Goal: Information Seeking & Learning: Check status

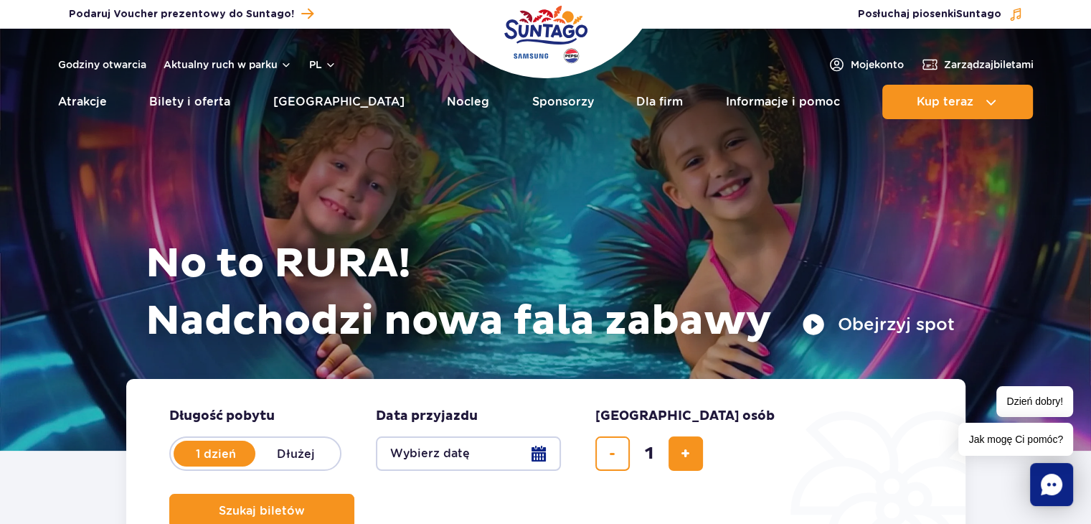
click at [817, 328] on button "Obejrzyj spot" at bounding box center [878, 324] width 153 height 23
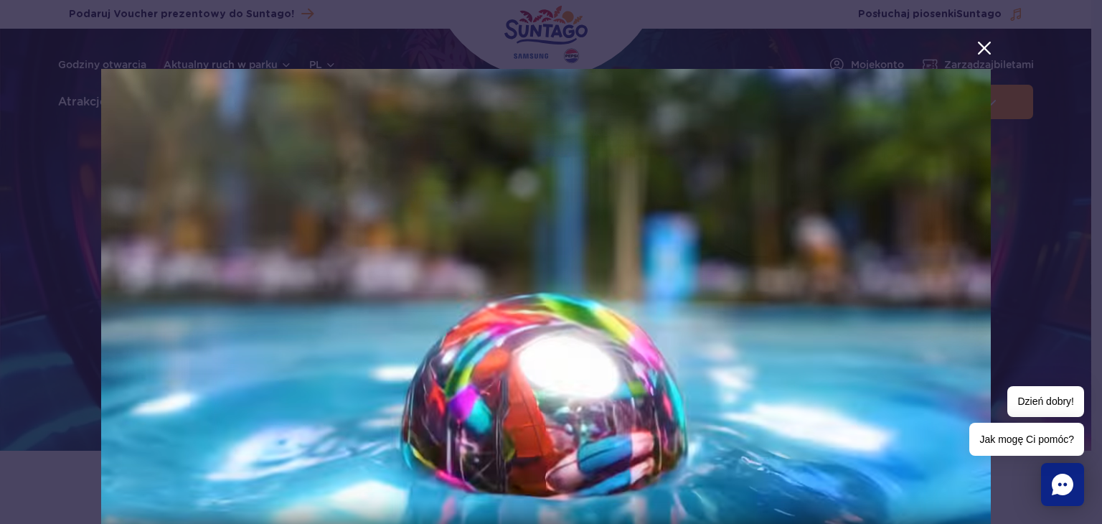
click at [976, 47] on button "menu.aria_label.close_suntago_spot_modal" at bounding box center [984, 48] width 19 height 19
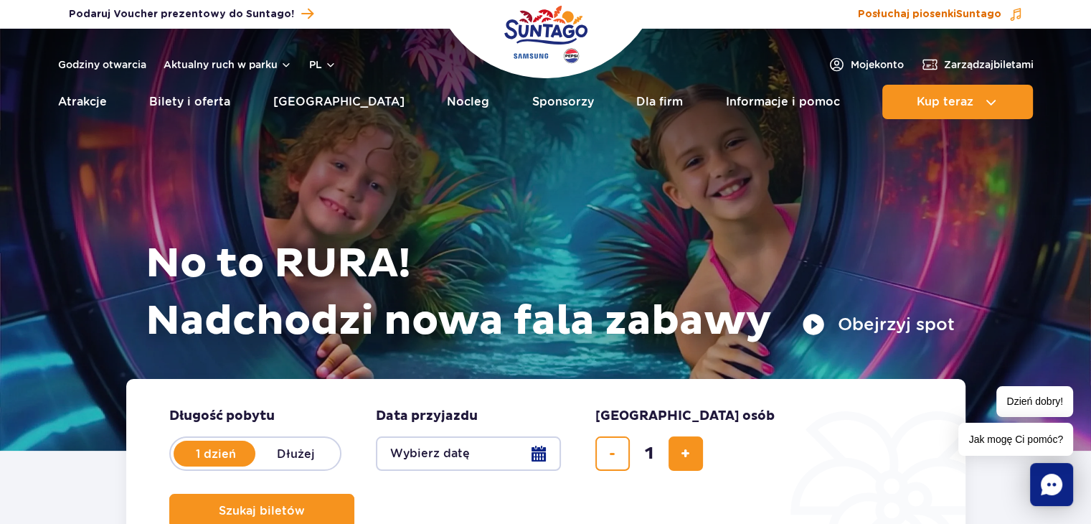
click at [962, 19] on span "Suntago" at bounding box center [979, 14] width 45 height 10
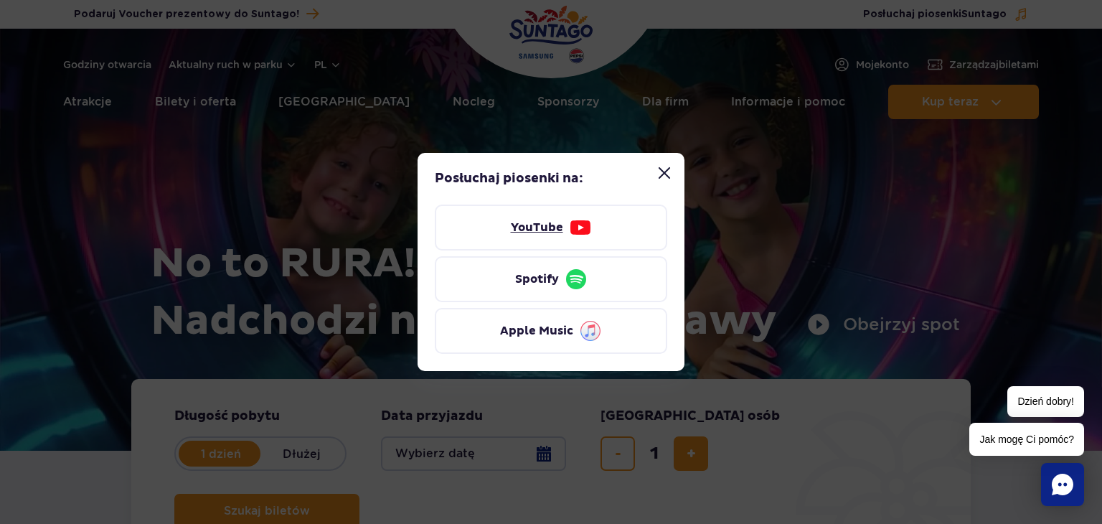
click at [569, 224] on img at bounding box center [580, 227] width 23 height 23
click at [659, 172] on button "Zamknij modal “Posłuchaj piosenki Suntago”" at bounding box center [664, 173] width 29 height 29
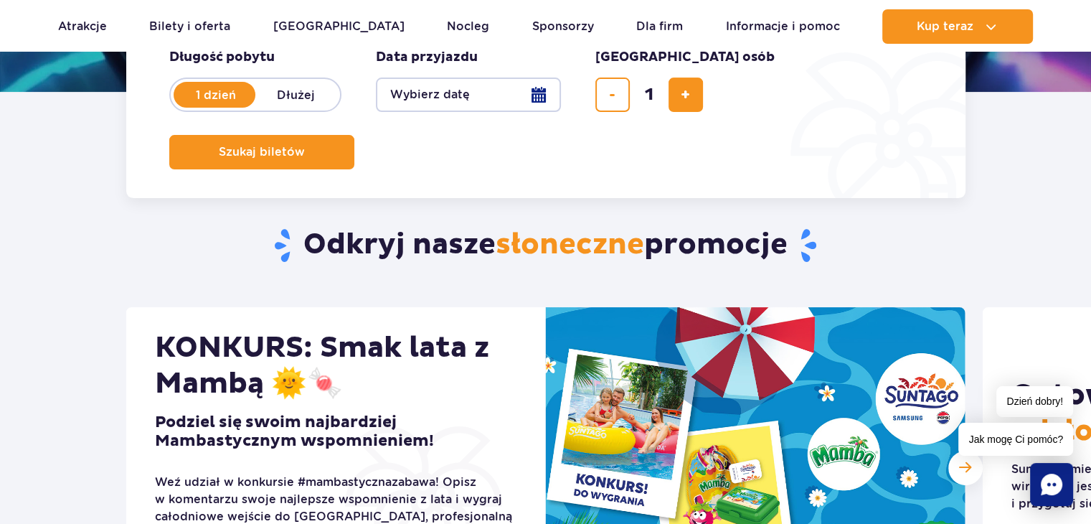
click at [76, 230] on section "Odkryj nasze słoneczne promocje KONKURS: Smak lata z Mambą 🌞🍬 Podziel się swoim…" at bounding box center [545, 515] width 1091 height 748
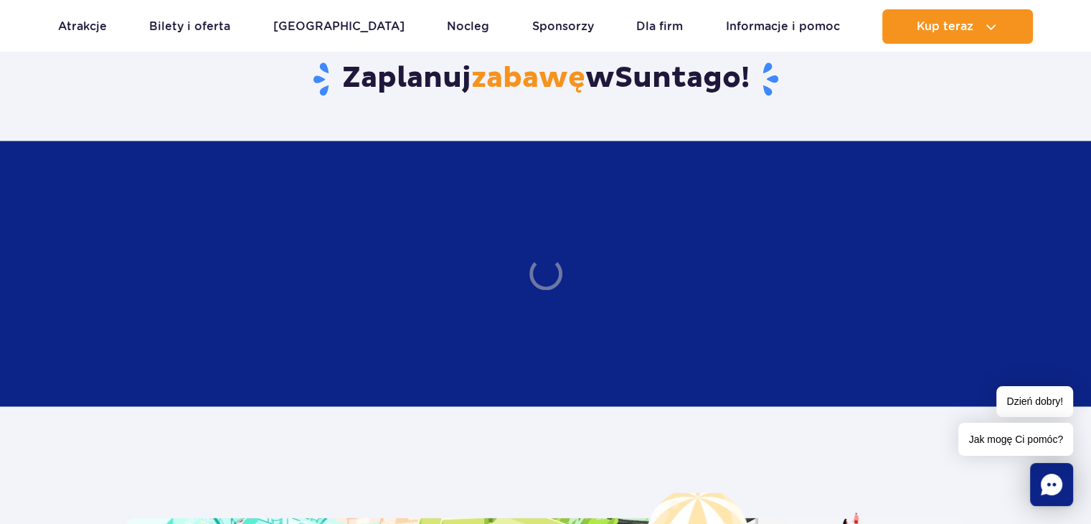
scroll to position [2272, 0]
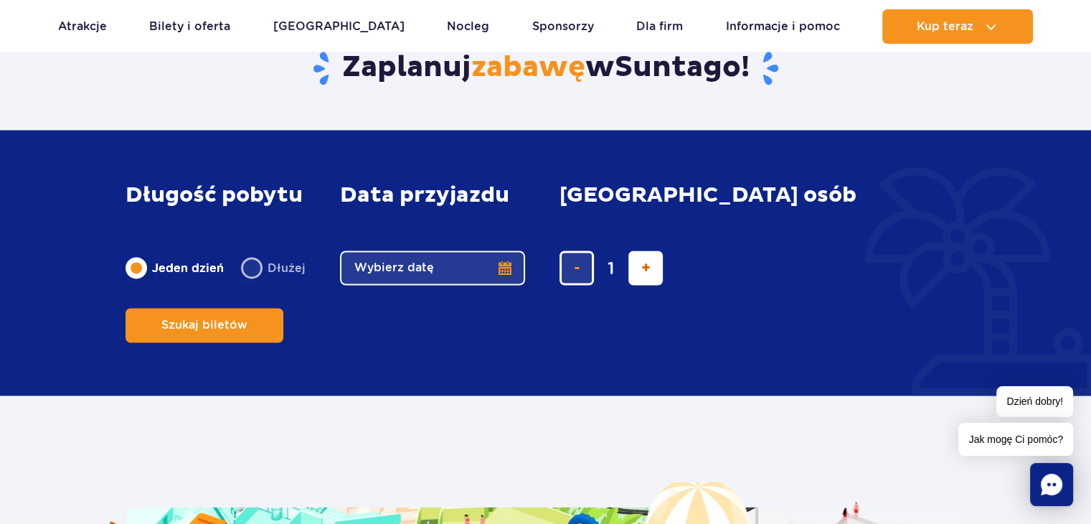
click at [639, 285] on button "dodaj bilet" at bounding box center [646, 267] width 34 height 34
type input "2"
click at [574, 268] on span "usuń bilet" at bounding box center [577, 268] width 6 height 0
type input "1"
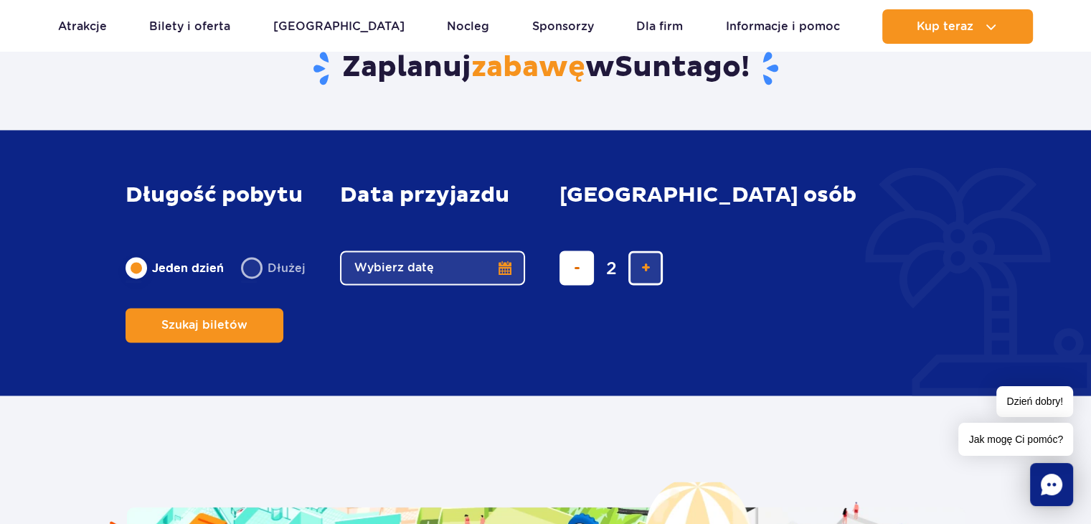
type input "1"
click at [652, 285] on button "dodaj bilet" at bounding box center [646, 267] width 34 height 34
type input "2"
click at [650, 285] on button "dodaj bilet" at bounding box center [646, 267] width 34 height 34
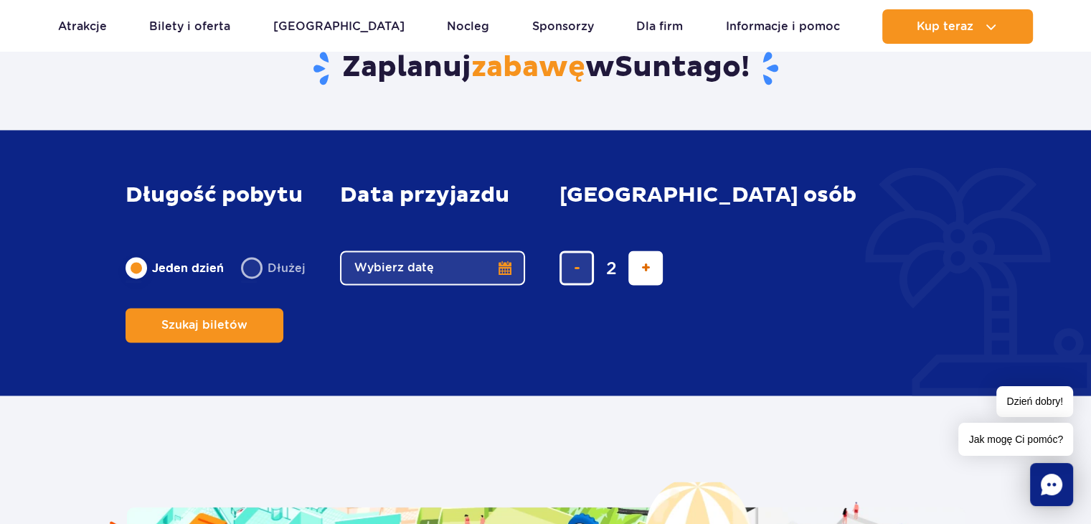
type input "3"
click at [650, 285] on button "dodaj bilet" at bounding box center [646, 267] width 34 height 34
type input "4"
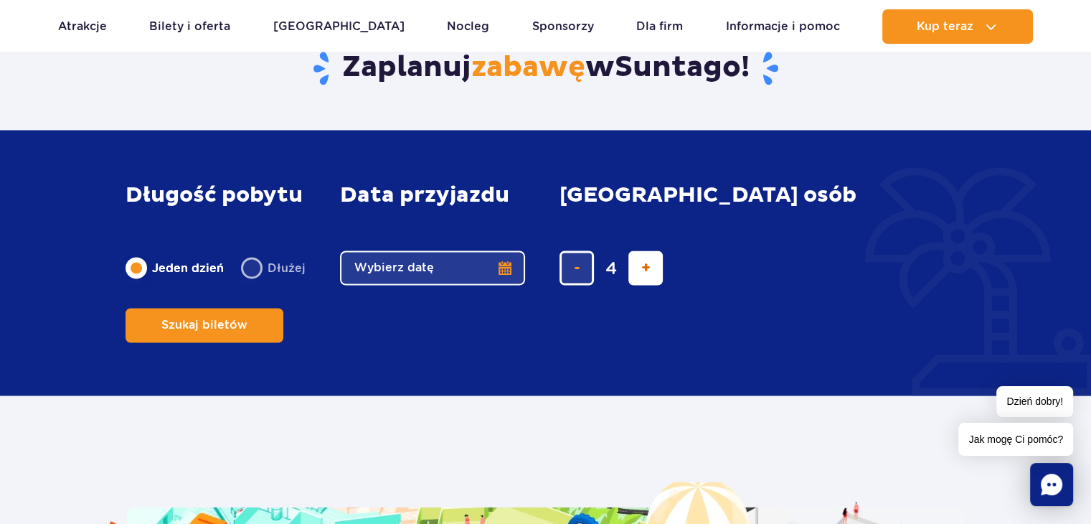
click at [650, 285] on button "dodaj bilet" at bounding box center [646, 267] width 34 height 34
type input "5"
click at [650, 285] on button "dodaj bilet" at bounding box center [646, 267] width 34 height 34
type input "6"
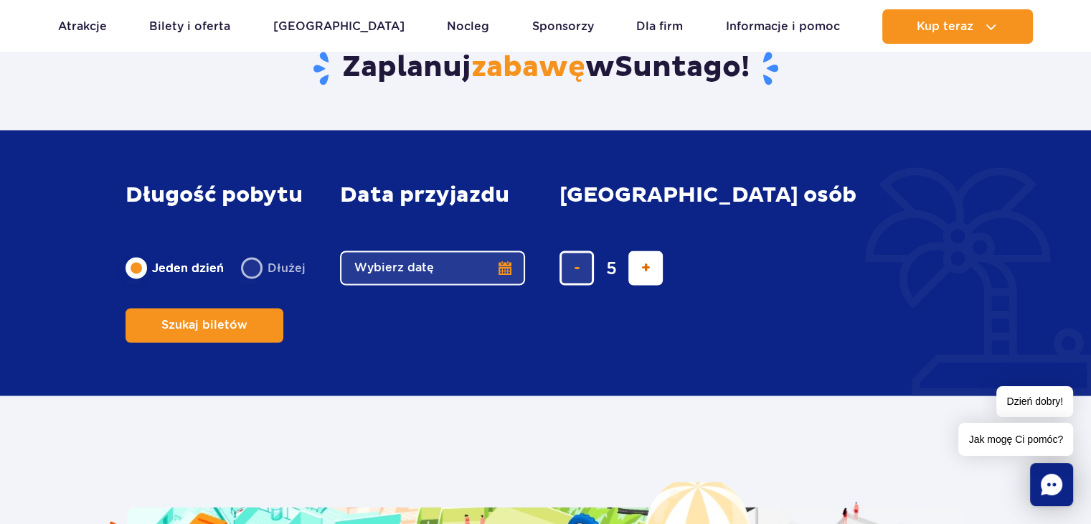
type input "6"
click at [650, 285] on button "dodaj bilet" at bounding box center [646, 267] width 34 height 34
type input "7"
click at [650, 285] on button "dodaj bilet" at bounding box center [646, 267] width 34 height 34
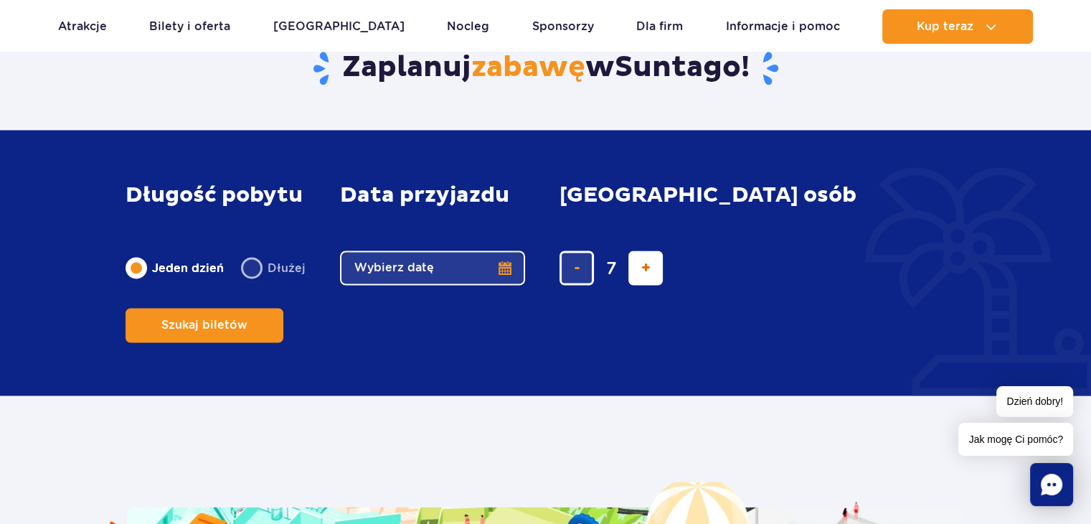
type input "8"
click at [650, 285] on button "dodaj bilet" at bounding box center [646, 267] width 34 height 34
type input "9"
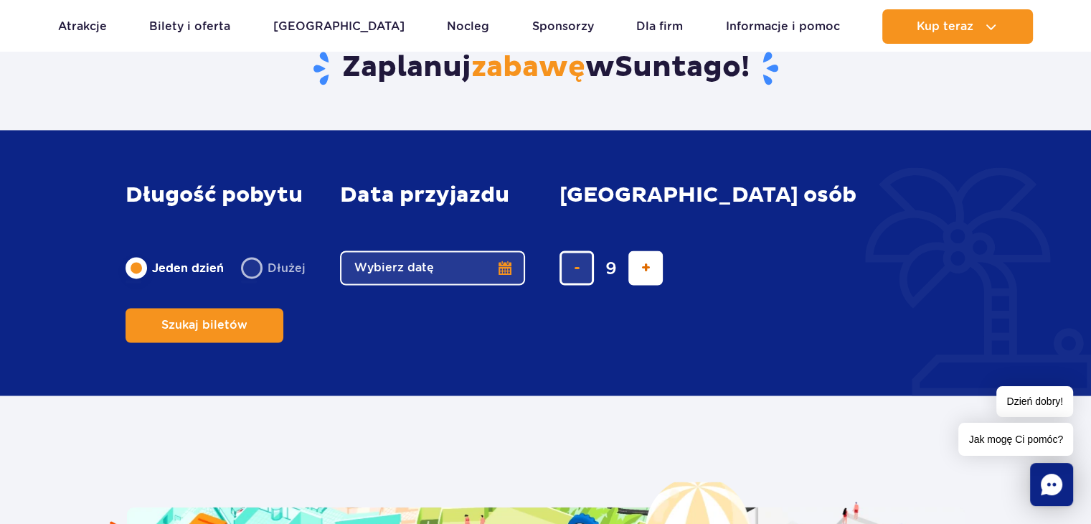
click at [650, 285] on button "dodaj bilet" at bounding box center [646, 267] width 34 height 34
type input "10"
click at [576, 284] on button "usuń bilet" at bounding box center [577, 267] width 34 height 34
type input "9"
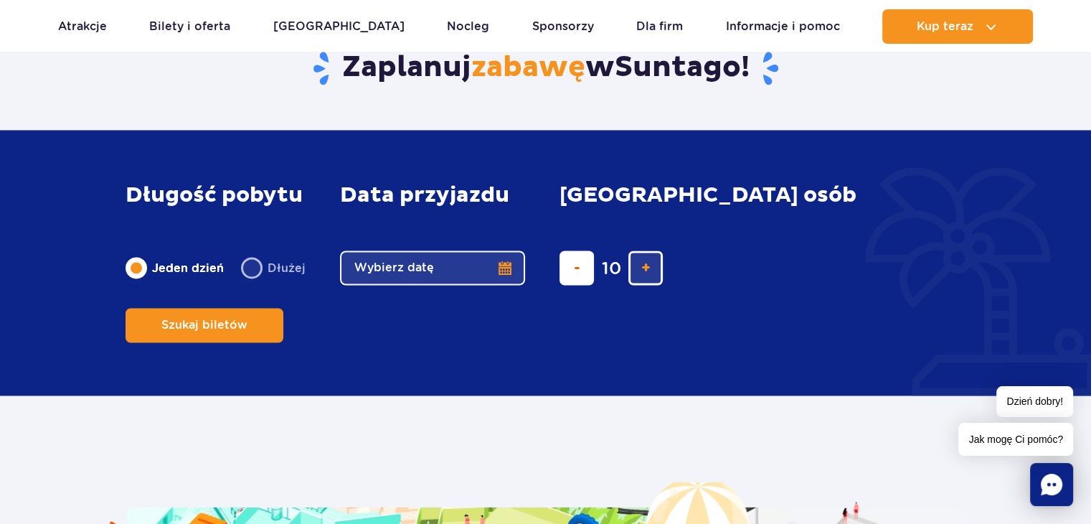
type input "9"
click at [576, 284] on button "usuń bilet" at bounding box center [577, 267] width 34 height 34
type input "8"
click at [576, 284] on button "usuń bilet" at bounding box center [577, 267] width 34 height 34
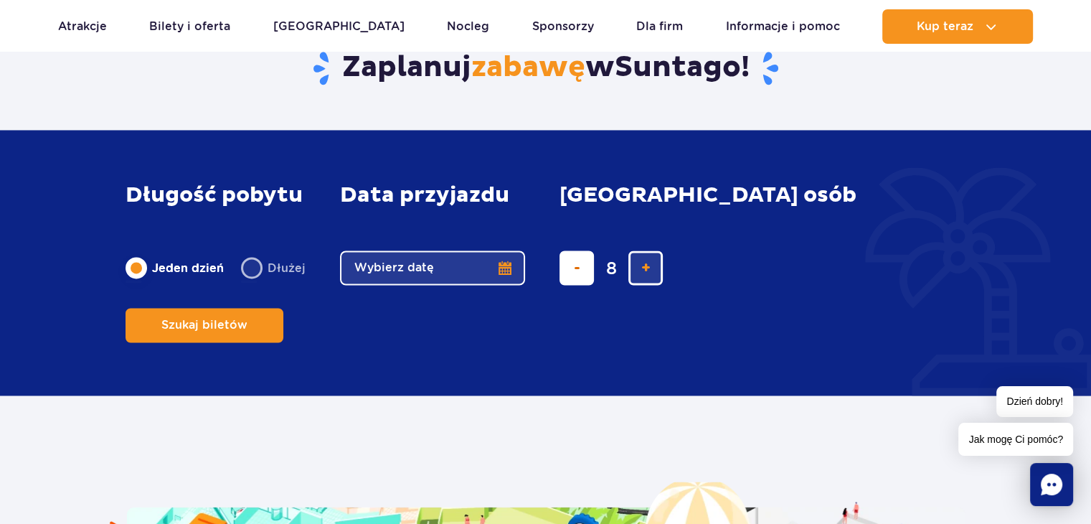
type input "7"
click at [576, 284] on button "usuń bilet" at bounding box center [577, 267] width 34 height 34
type input "6"
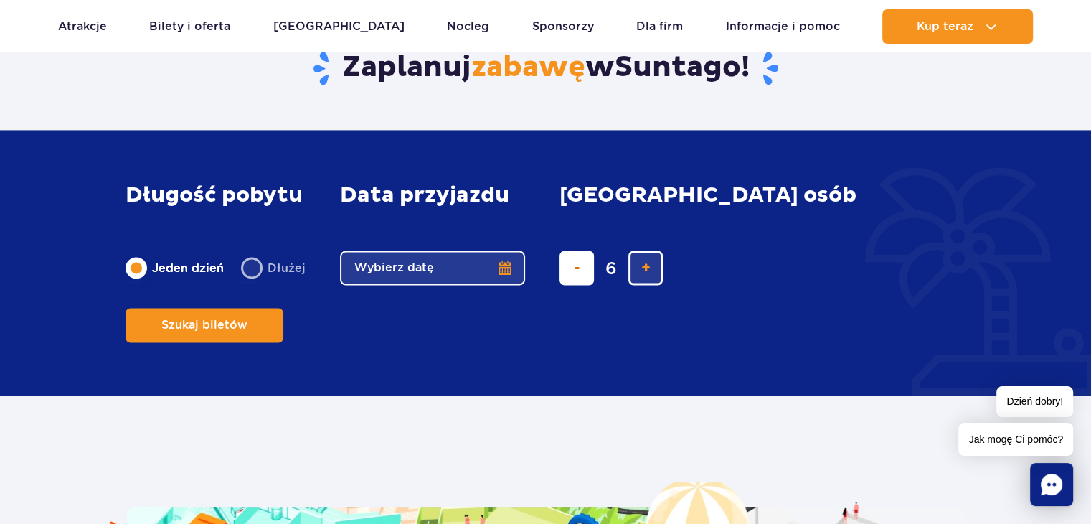
click at [576, 283] on button "usuń bilet" at bounding box center [577, 267] width 34 height 34
type input "5"
click at [576, 283] on button "usuń bilet" at bounding box center [577, 267] width 34 height 34
type input "4"
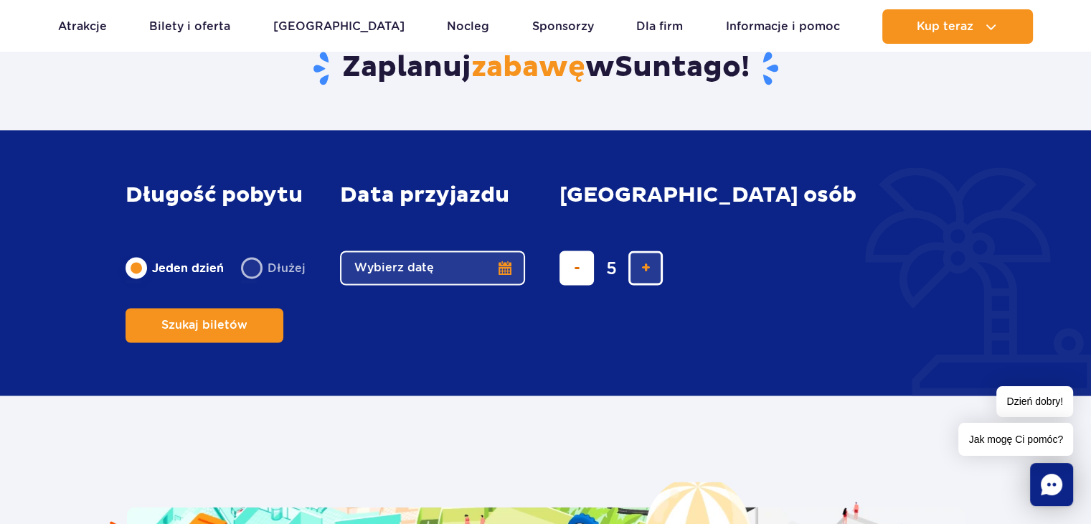
type input "4"
click at [576, 283] on button "usuń bilet" at bounding box center [577, 267] width 34 height 34
type input "3"
click at [576, 283] on button "usuń bilet" at bounding box center [577, 267] width 34 height 34
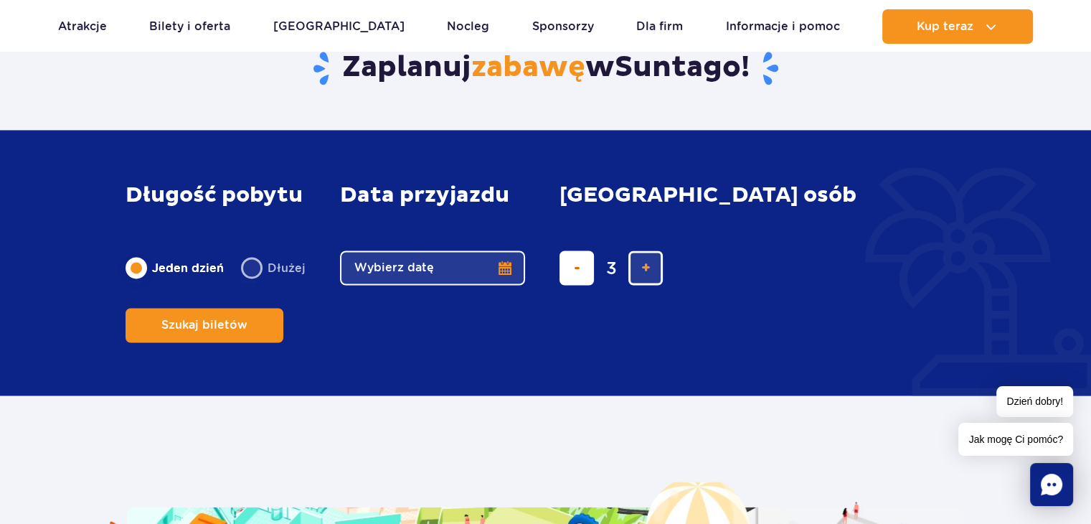
type input "2"
click at [576, 283] on button "usuń bilet" at bounding box center [577, 267] width 34 height 34
type input "1"
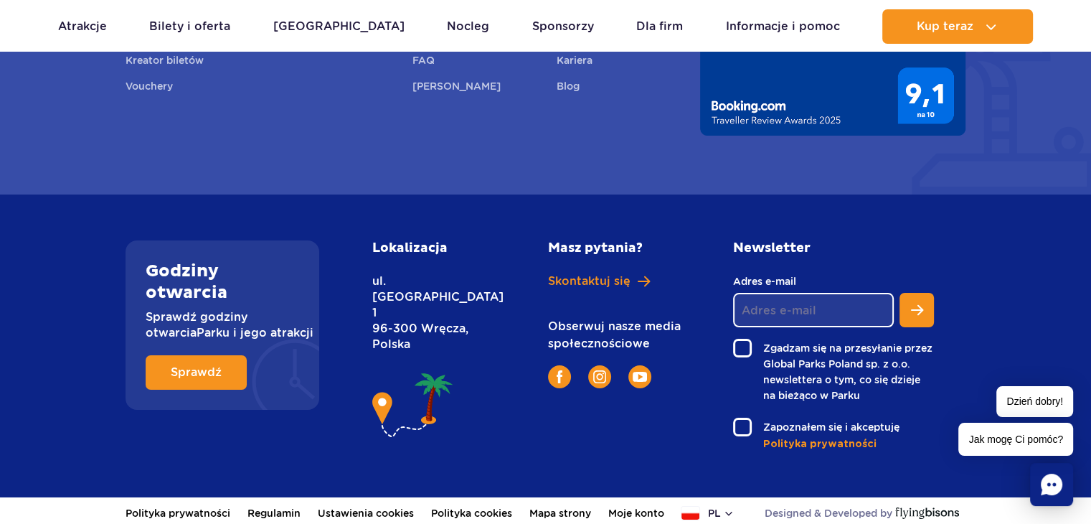
scroll to position [5359, 0]
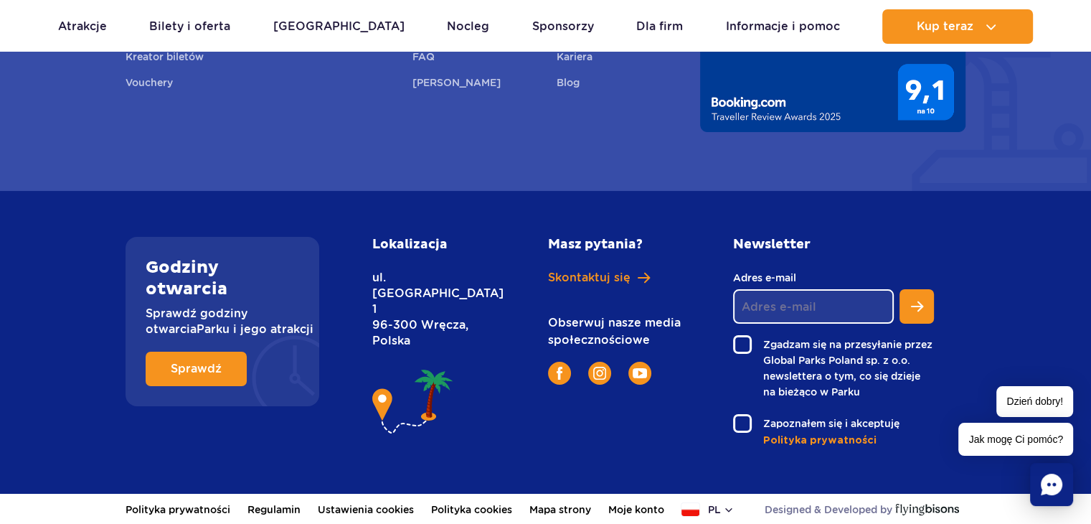
click at [790, 313] on input "Adres e-mail" at bounding box center [813, 306] width 161 height 34
click at [906, 250] on h2 "Newsletter" at bounding box center [833, 245] width 201 height 16
click at [781, 314] on input "Adres e-mail" at bounding box center [813, 306] width 161 height 34
type input "n"
click at [972, 301] on div "Newsletter Adres e-mail Zgadzam się na przesyłanie przez Global Parks Poland sp…" at bounding box center [850, 342] width 254 height 211
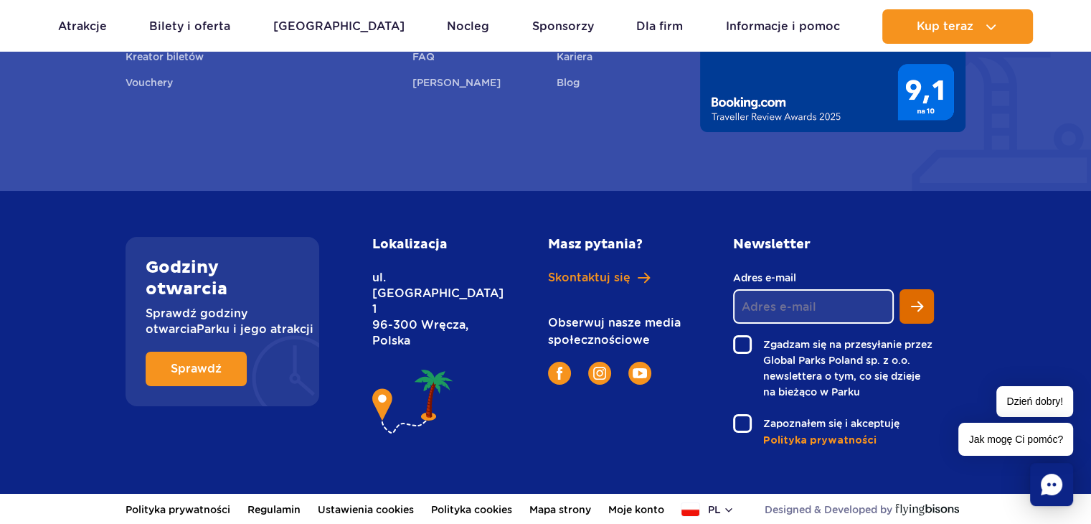
click at [920, 294] on button "Zapisz się do newslettera" at bounding box center [917, 306] width 34 height 34
click at [981, 297] on div "Godziny otwarcia Sprawdź godziny otwarcia Parku i jego atrakcji Sprawdź Lokaliz…" at bounding box center [545, 342] width 1091 height 303
click at [736, 347] on label "Zgadzam się na przesyłanie przez Global Parks Poland sp. z o.o. newslettera o t…" at bounding box center [833, 367] width 201 height 65
click at [736, 338] on input "Zgadzam się na przesyłanie przez Global Parks Poland sp. z o.o. newslettera o t…" at bounding box center [741, 336] width 17 height 3
click at [736, 347] on label "Zgadzam się na przesyłanie przez Global Parks Poland sp. z o.o. newslettera o t…" at bounding box center [833, 367] width 201 height 65
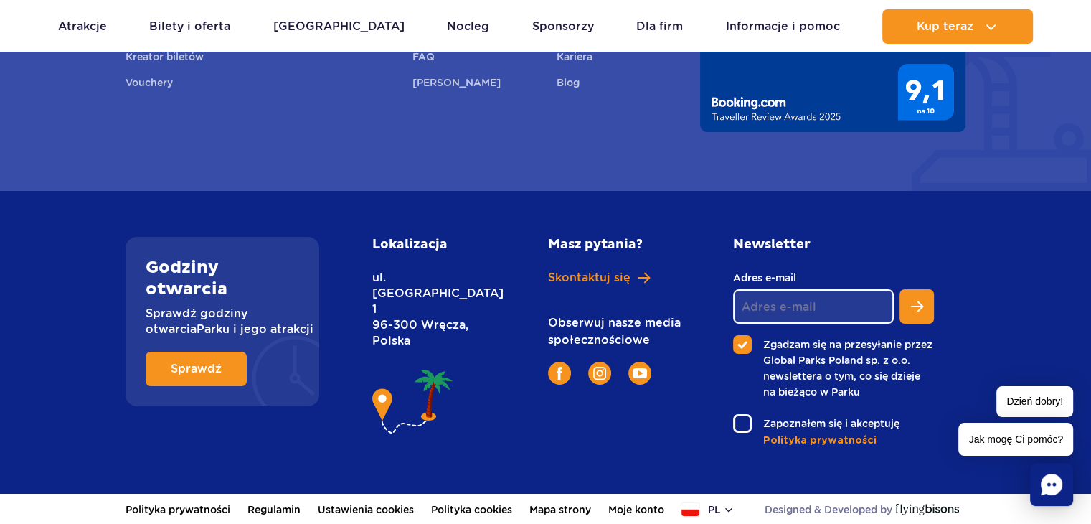
click at [736, 338] on input "Zgadzam się na przesyłanie przez Global Parks Poland sp. z o.o. newslettera o t…" at bounding box center [741, 336] width 17 height 3
checkbox input "false"
click at [738, 423] on label "Zapoznałem się i akceptuję" at bounding box center [833, 423] width 201 height 19
click at [738, 417] on input "Zapoznałem się i akceptuję" at bounding box center [741, 415] width 17 height 3
checkbox input "true"
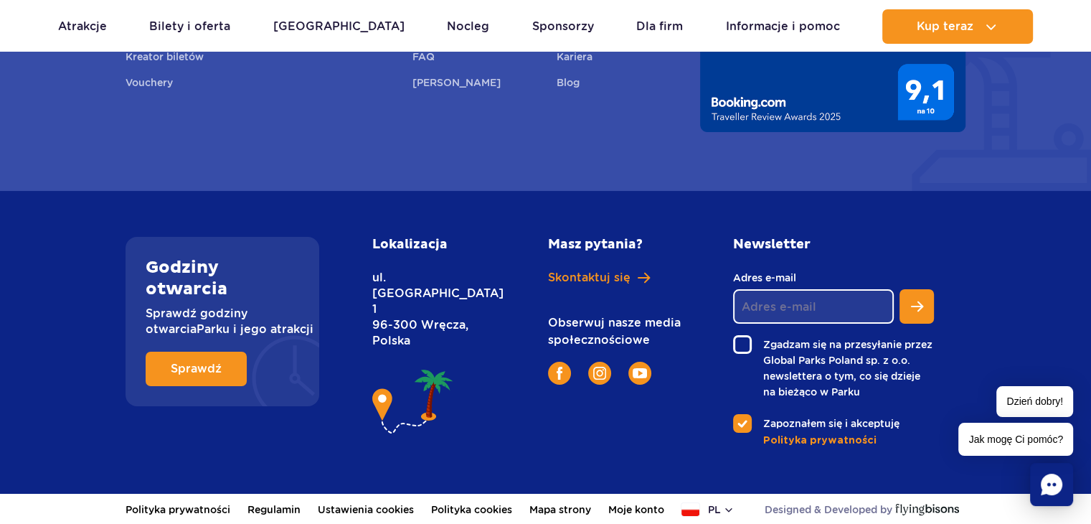
click at [741, 344] on label "Zgadzam się na przesyłanie przez Global Parks Poland sp. z o.o. newslettera o t…" at bounding box center [833, 367] width 201 height 65
click at [741, 338] on input "Zgadzam się na przesyłanie przez Global Parks Poland sp. z o.o. newslettera o t…" at bounding box center [741, 336] width 17 height 3
click at [741, 344] on label "Zgadzam się na przesyłanie przez Global Parks Poland sp. z o.o. newslettera o t…" at bounding box center [833, 367] width 201 height 65
click at [741, 338] on input "Zgadzam się na przesyłanie przez Global Parks Poland sp. z o.o. newslettera o t…" at bounding box center [741, 336] width 17 height 3
checkbox input "false"
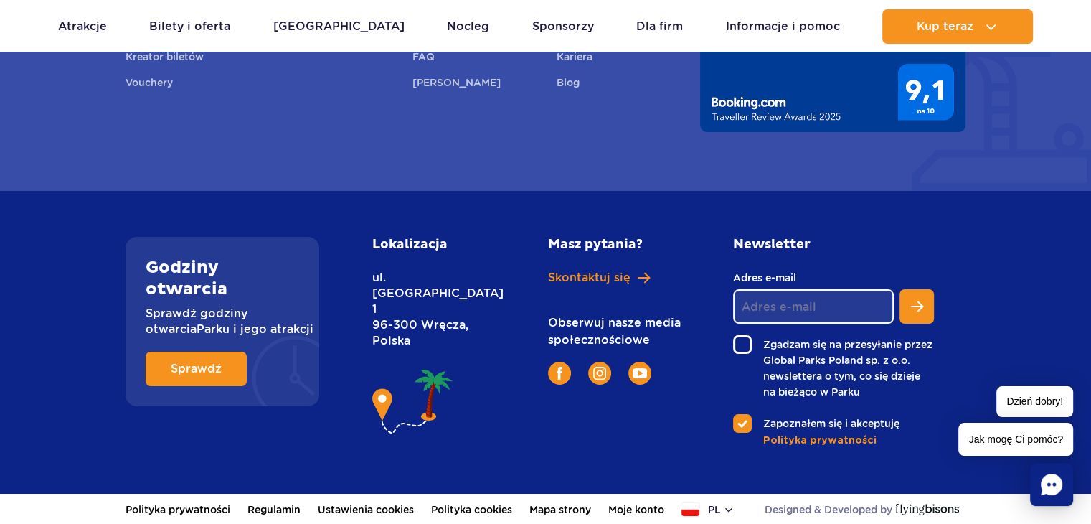
click at [742, 411] on div "Zgadzam się na przesyłanie przez Global Parks Poland sp. z o.o. newslettera o t…" at bounding box center [833, 391] width 201 height 113
click at [738, 420] on label "Zapoznałem się i akceptuję" at bounding box center [833, 423] width 201 height 19
click at [738, 417] on input "Zapoznałem się i akceptuję" at bounding box center [741, 415] width 17 height 3
checkbox input "false"
click at [735, 339] on label "Zgadzam się na przesyłanie przez Global Parks Poland sp. z o.o. newslettera o t…" at bounding box center [833, 367] width 201 height 65
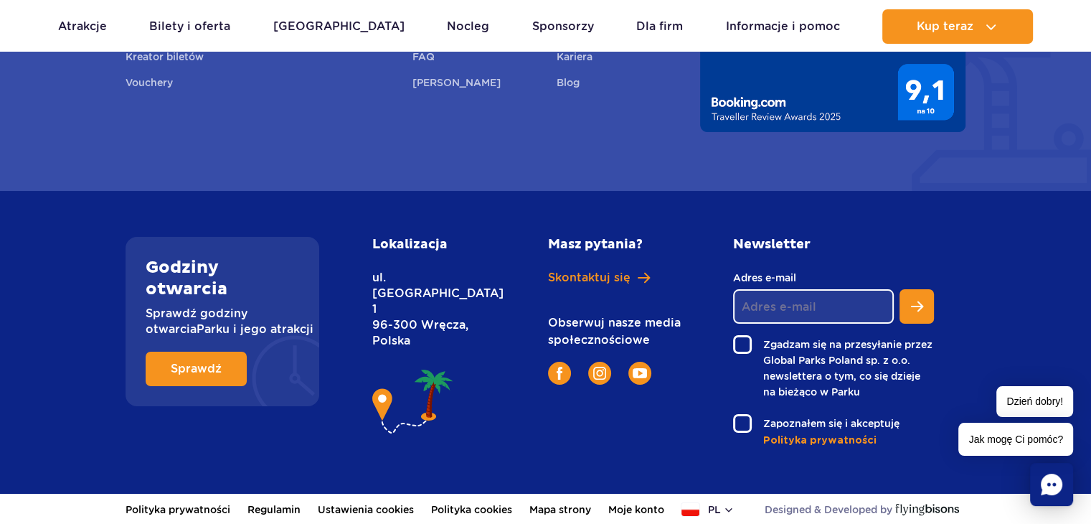
click at [735, 338] on input "Zgadzam się na przesyłanie przez Global Parks Poland sp. z o.o. newslettera o t…" at bounding box center [741, 336] width 17 height 3
click at [741, 346] on label "Zgadzam się na przesyłanie przez Global Parks Poland sp. z o.o. newslettera o t…" at bounding box center [833, 367] width 201 height 65
click at [741, 338] on input "Zgadzam się na przesyłanie przez Global Parks Poland sp. z o.o. newslettera o t…" at bounding box center [741, 336] width 17 height 3
click at [741, 346] on label "Zgadzam się na przesyłanie przez Global Parks Poland sp. z o.o. newslettera o t…" at bounding box center [833, 367] width 201 height 65
click at [741, 338] on input "Zgadzam się na przesyłanie przez Global Parks Poland sp. z o.o. newslettera o t…" at bounding box center [741, 336] width 17 height 3
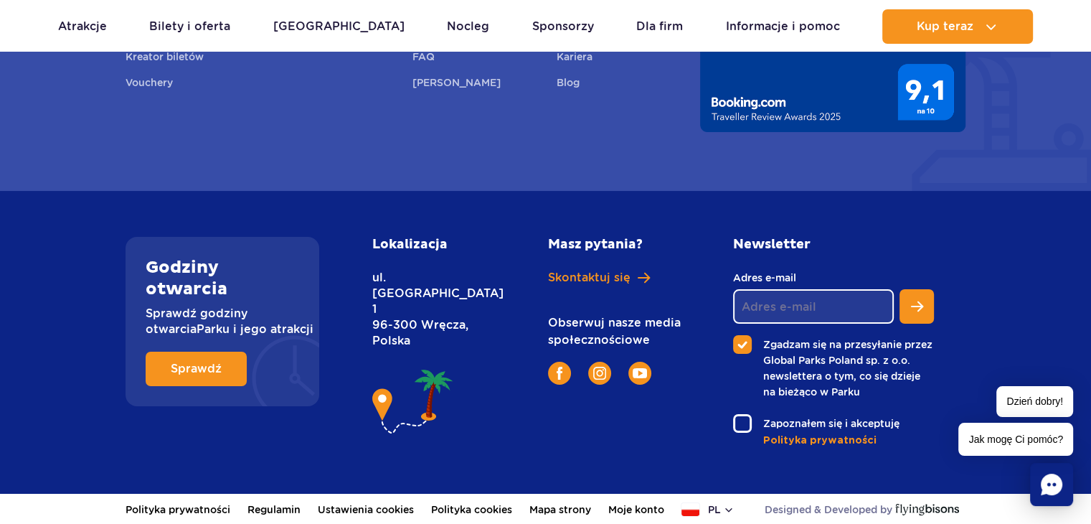
click at [735, 362] on label "Zgadzam się na przesyłanie przez Global Parks Poland sp. z o.o. newslettera o t…" at bounding box center [833, 367] width 201 height 65
click at [735, 338] on input "Zgadzam się na przesyłanie przez Global Parks Poland sp. z o.o. newslettera o t…" at bounding box center [741, 336] width 17 height 3
click at [735, 343] on label "Zgadzam się na przesyłanie przez Global Parks Poland sp. z o.o. newslettera o t…" at bounding box center [833, 367] width 201 height 65
click at [735, 338] on input "Zgadzam się na przesyłanie przez Global Parks Poland sp. z o.o. newslettera o t…" at bounding box center [741, 336] width 17 height 3
click at [735, 343] on label "Zgadzam się na przesyłanie przez Global Parks Poland sp. z o.o. newslettera o t…" at bounding box center [833, 367] width 201 height 65
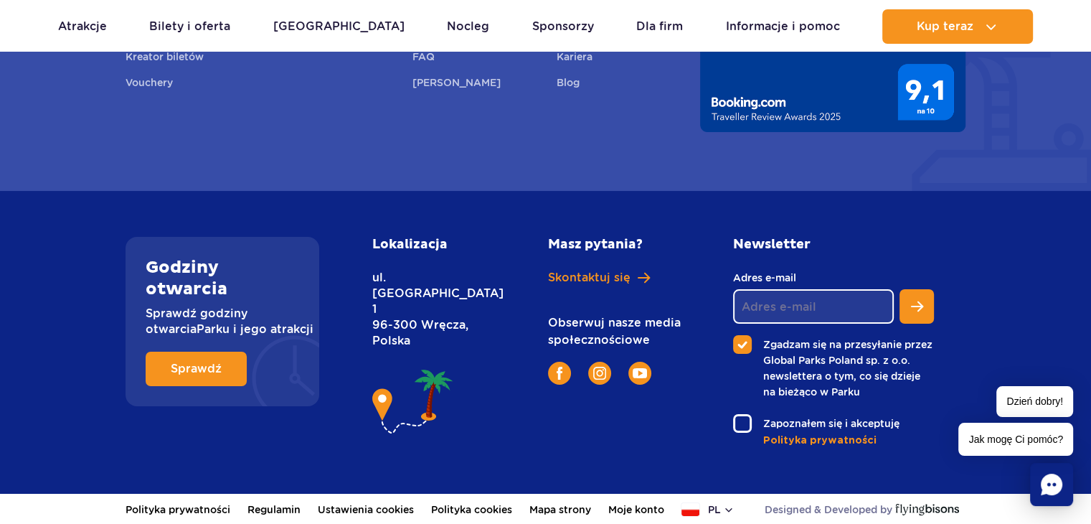
click at [735, 338] on input "Zgadzam się na przesyłanie przez Global Parks Poland sp. z o.o. newslettera o t…" at bounding box center [741, 336] width 17 height 3
checkbox input "false"
click at [735, 421] on label "Zapoznałem się i akceptuję" at bounding box center [833, 423] width 201 height 19
click at [735, 417] on input "Zapoznałem się i akceptuję" at bounding box center [741, 415] width 17 height 3
click at [738, 426] on label "Zapoznałem się i akceptuję" at bounding box center [833, 423] width 201 height 19
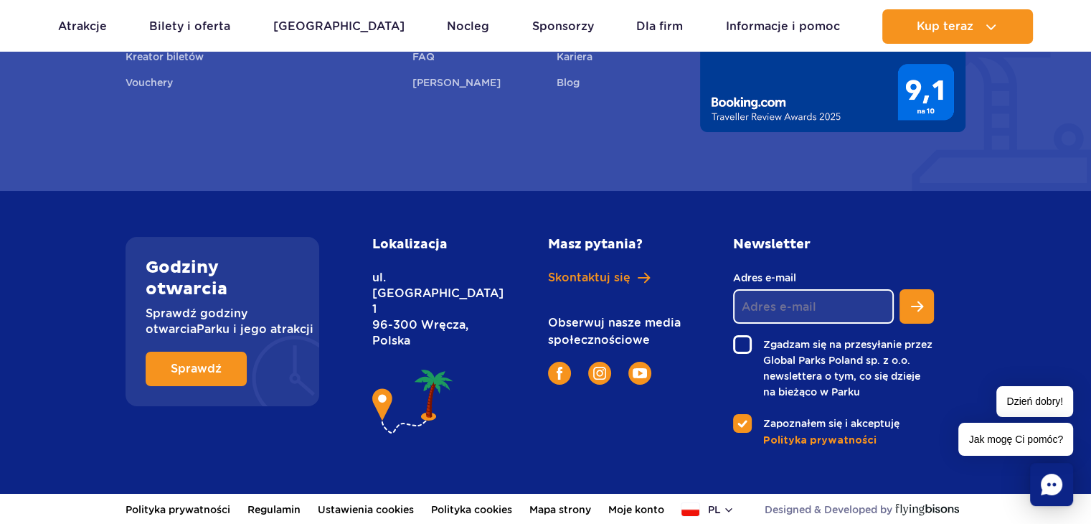
click at [738, 417] on input "Zapoznałem się i akceptuję" at bounding box center [741, 415] width 17 height 3
checkbox input "false"
click at [212, 370] on link "Sprawdź" at bounding box center [196, 369] width 101 height 34
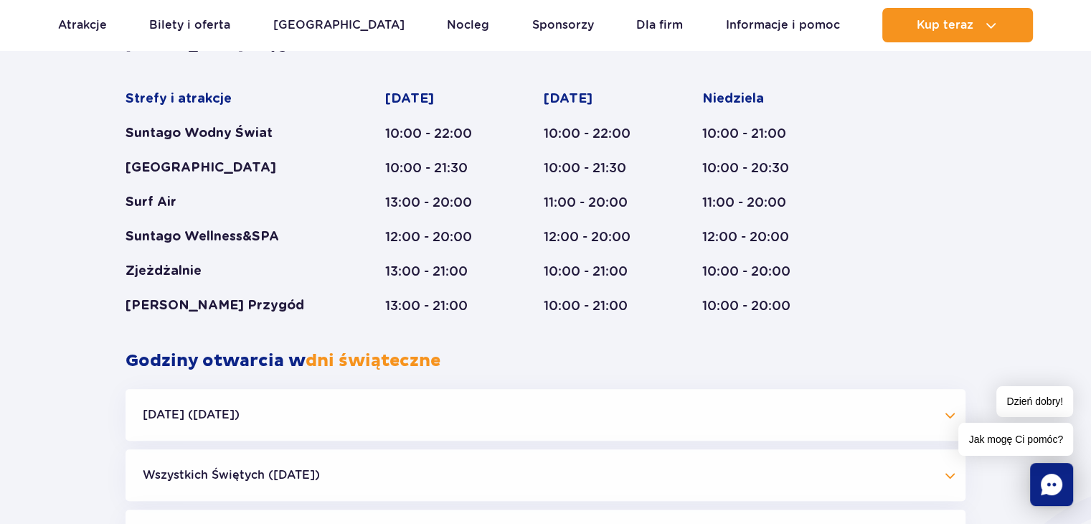
scroll to position [1071, 0]
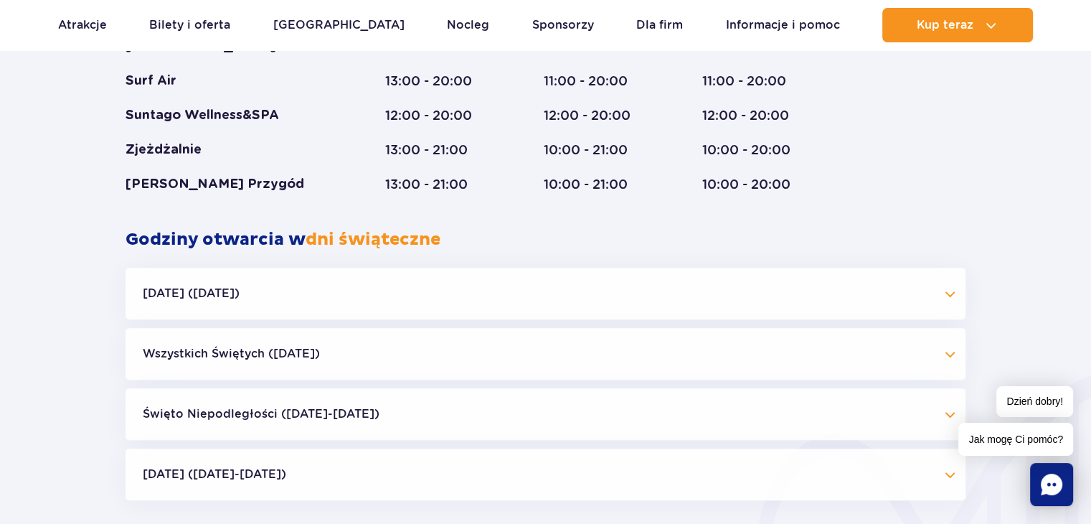
click at [439, 311] on button "[DATE] ([DATE])" at bounding box center [546, 294] width 840 height 52
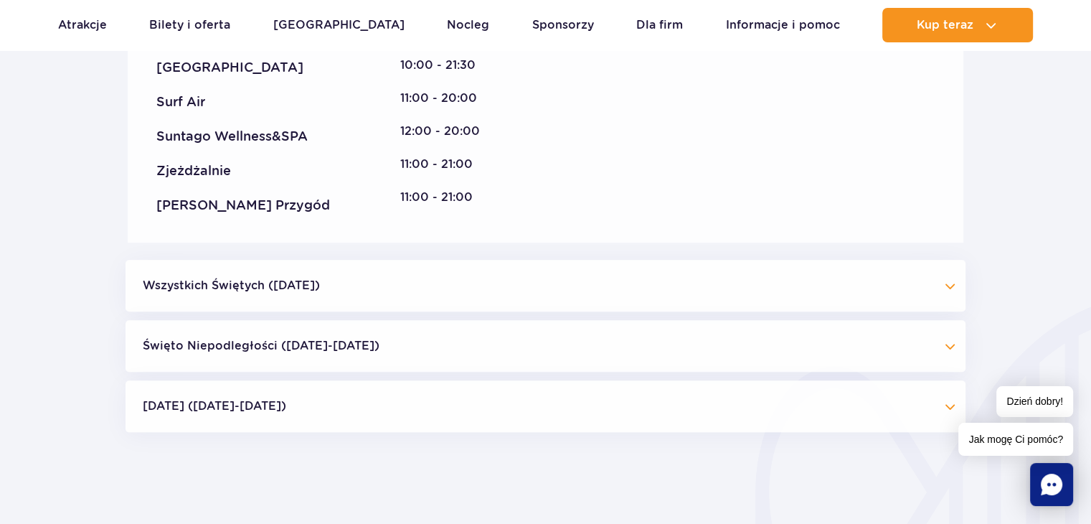
scroll to position [1430, 0]
click at [543, 276] on button "Wszystkich Świętych ([DATE])" at bounding box center [546, 285] width 840 height 52
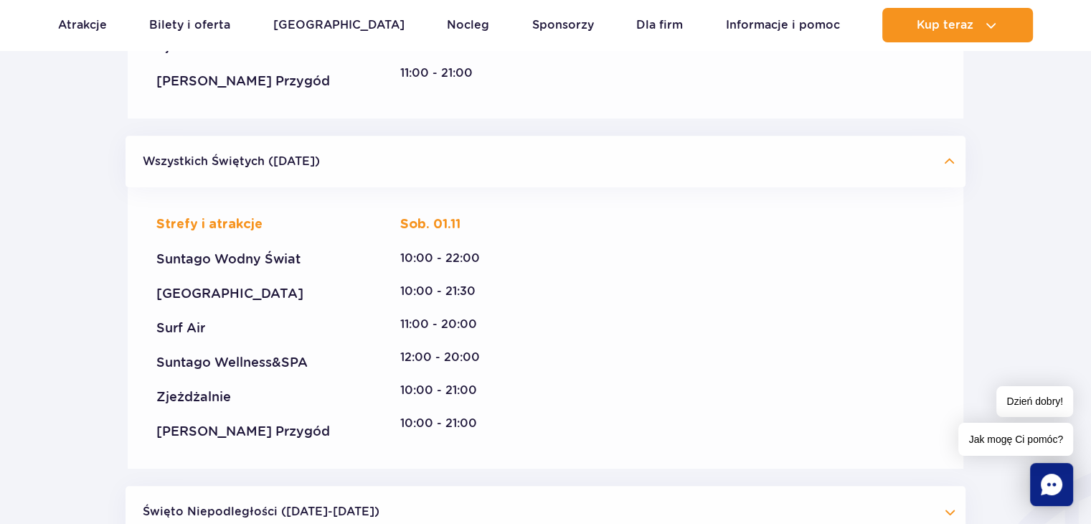
scroll to position [1550, 0]
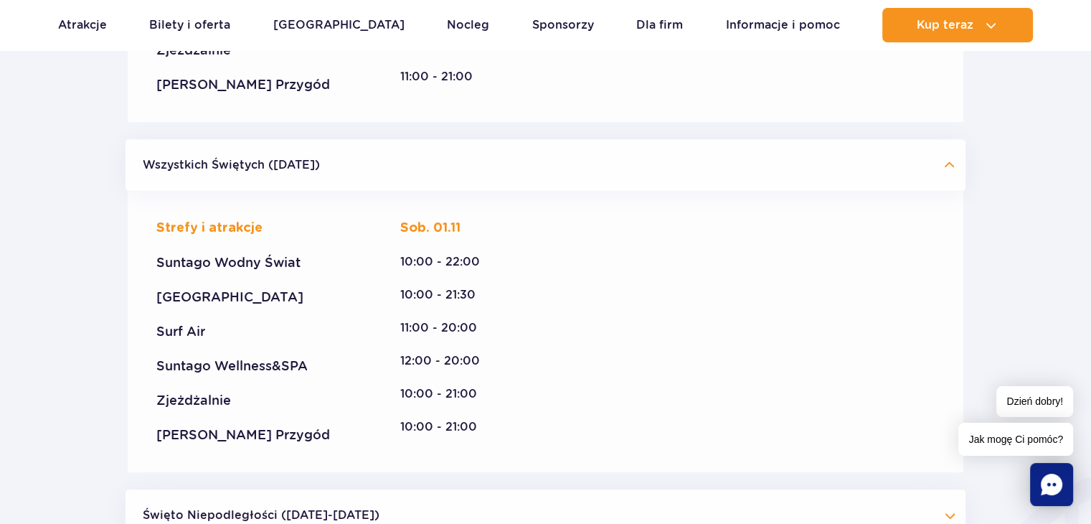
click at [609, 316] on div "Strefy i atrakcje Suntago Wodny Świat Crocodile Island Surf Air Suntago Wellnes…" at bounding box center [545, 332] width 779 height 224
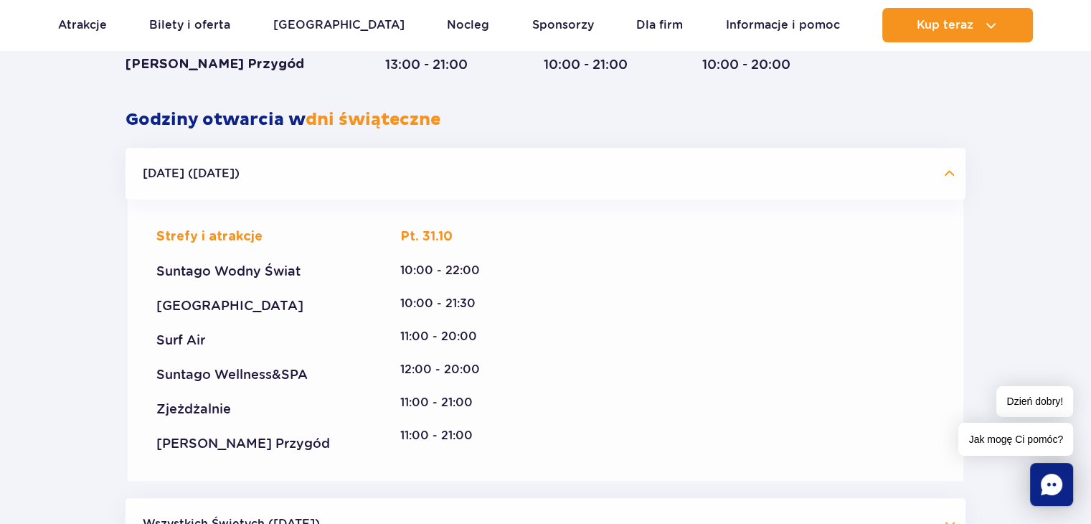
click at [591, 149] on button "[DATE] ([DATE])" at bounding box center [546, 174] width 840 height 52
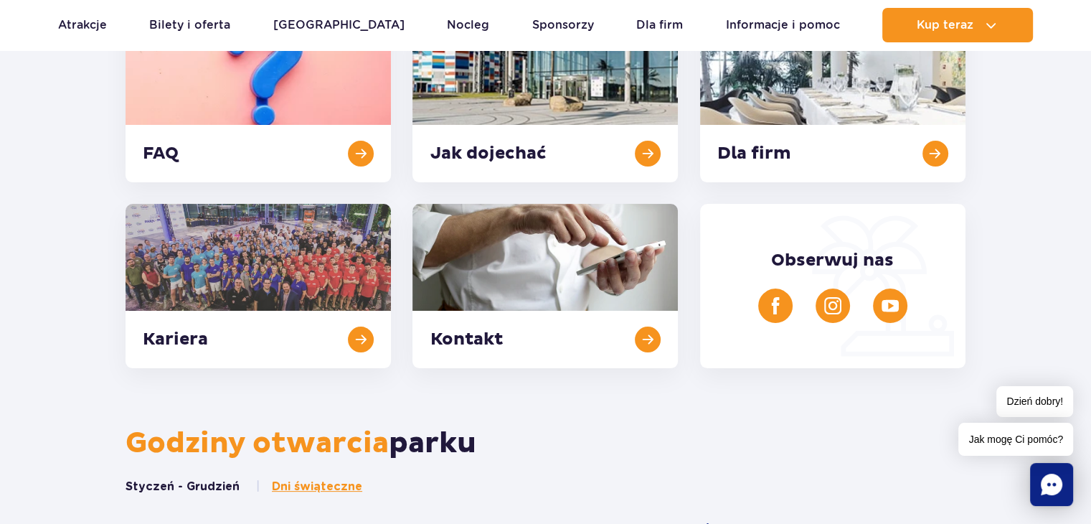
scroll to position [0, 0]
